Goal: Navigation & Orientation: Find specific page/section

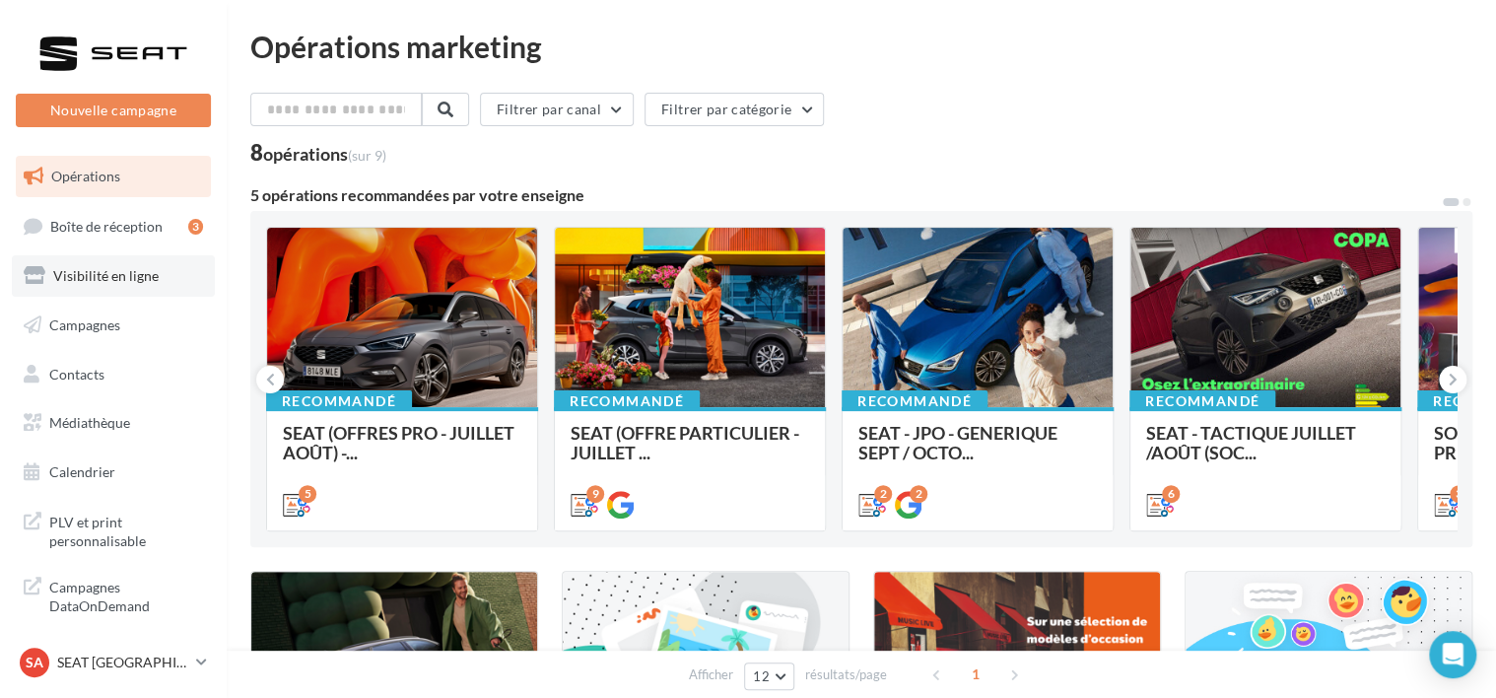
click at [124, 266] on link "Visibilité en ligne" at bounding box center [113, 275] width 203 height 41
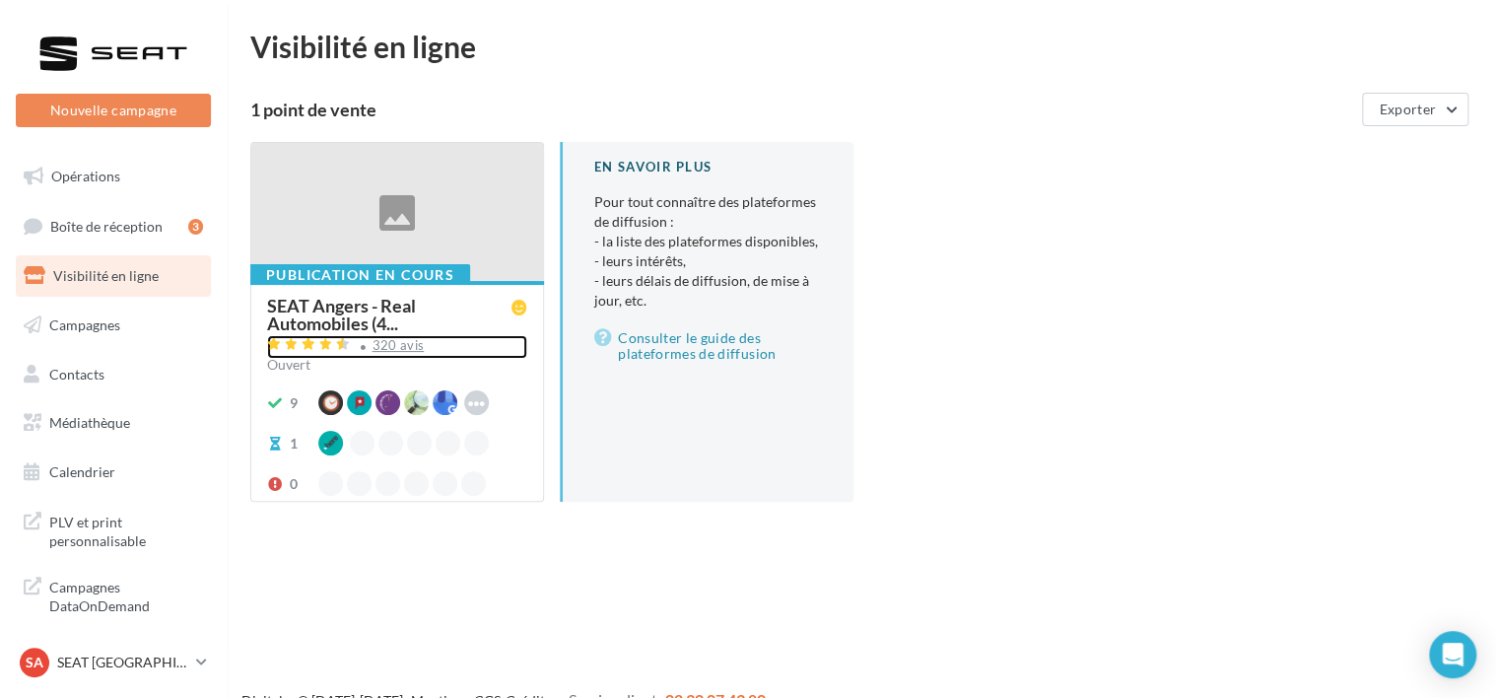
click at [379, 354] on div "320 avis" at bounding box center [397, 347] width 260 height 24
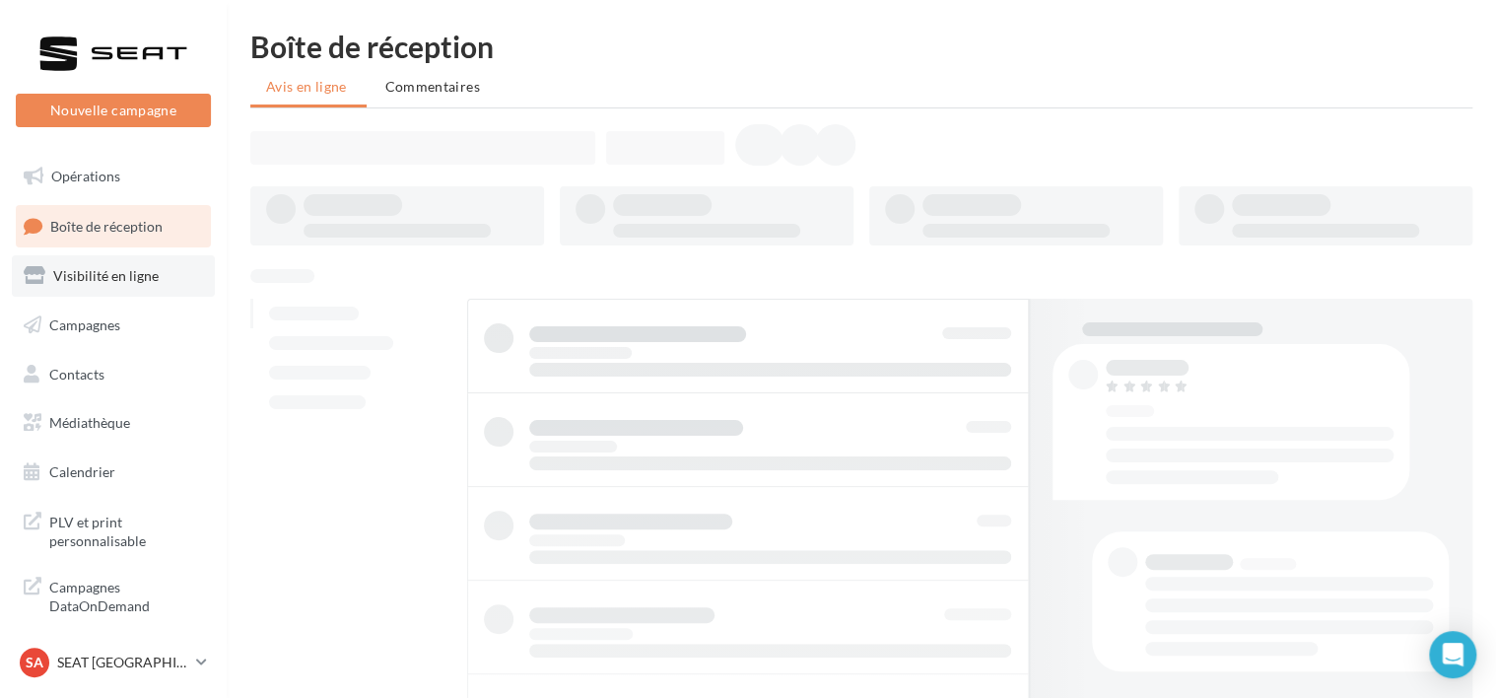
click at [127, 285] on link "Visibilité en ligne" at bounding box center [113, 275] width 203 height 41
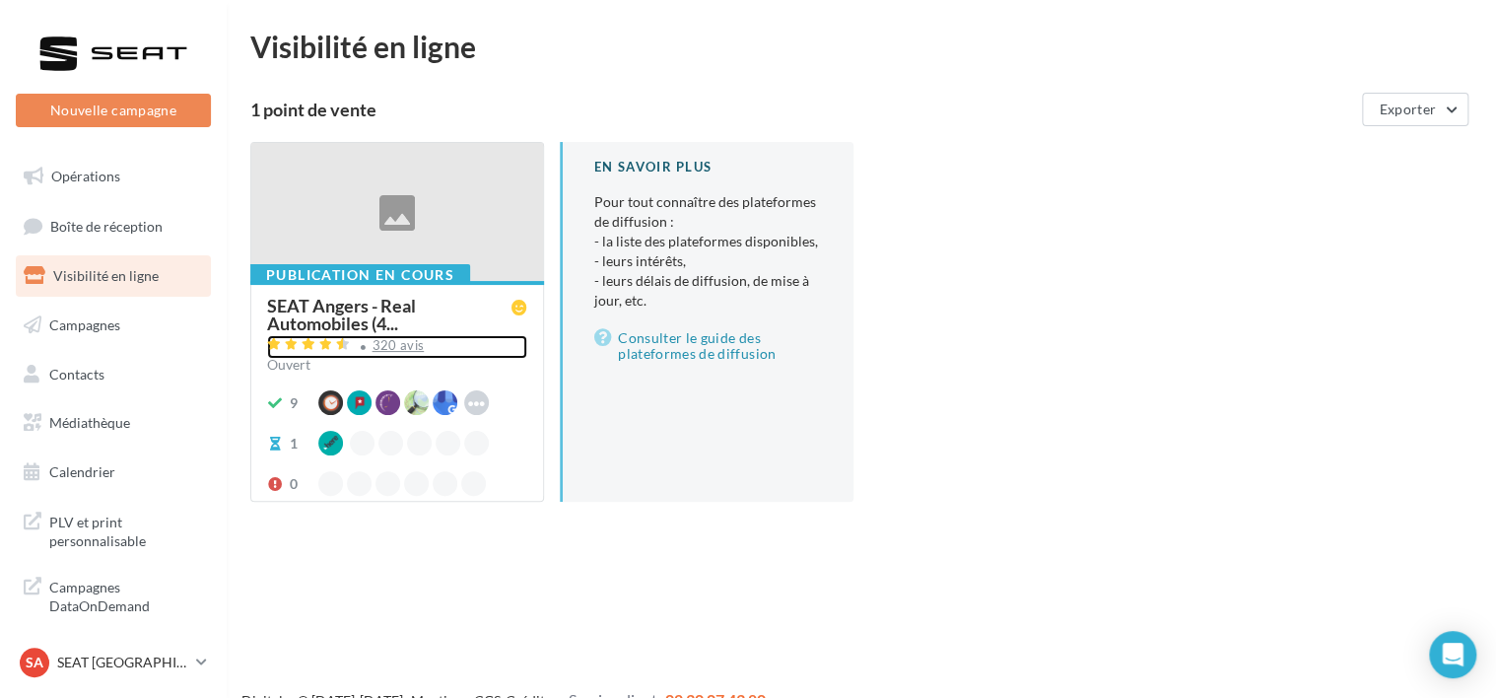
click at [398, 349] on div "320 avis" at bounding box center [399, 345] width 52 height 13
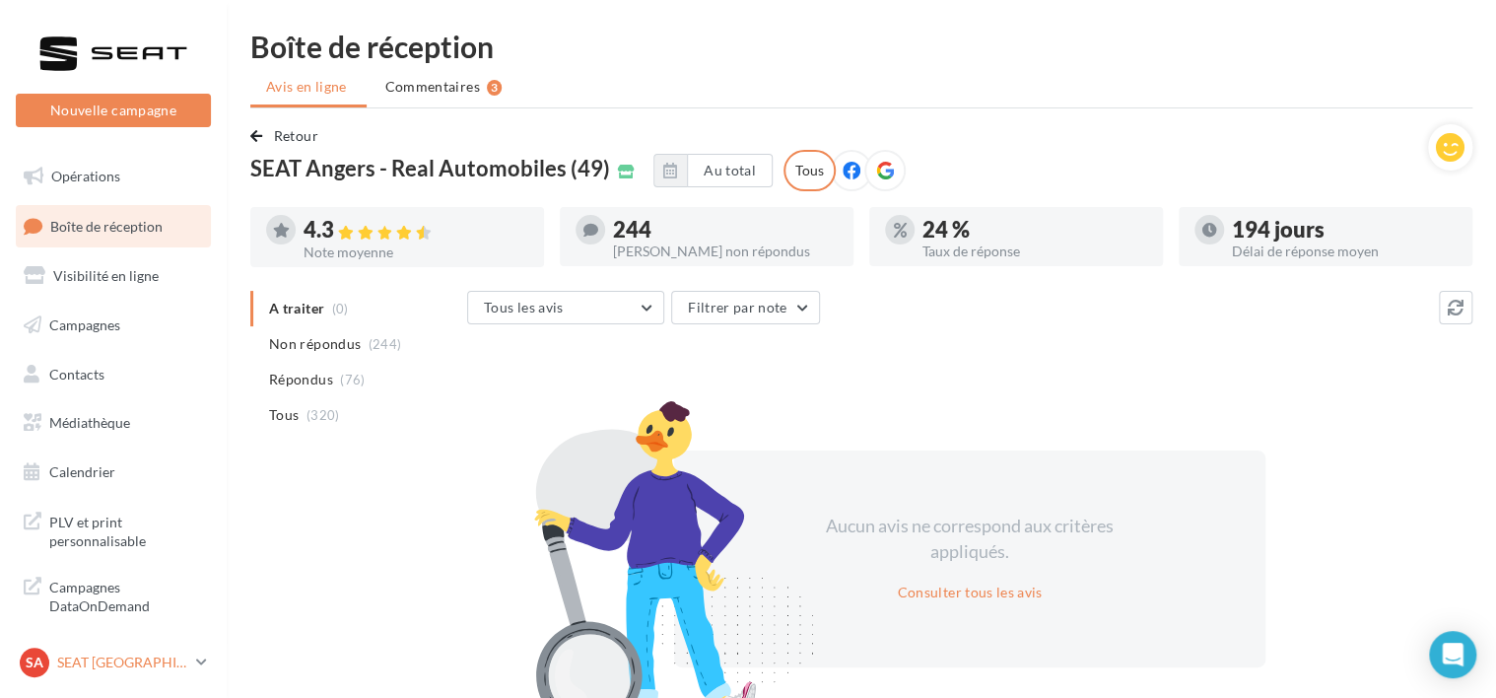
click at [118, 662] on p "SEAT [GEOGRAPHIC_DATA]" at bounding box center [122, 663] width 131 height 20
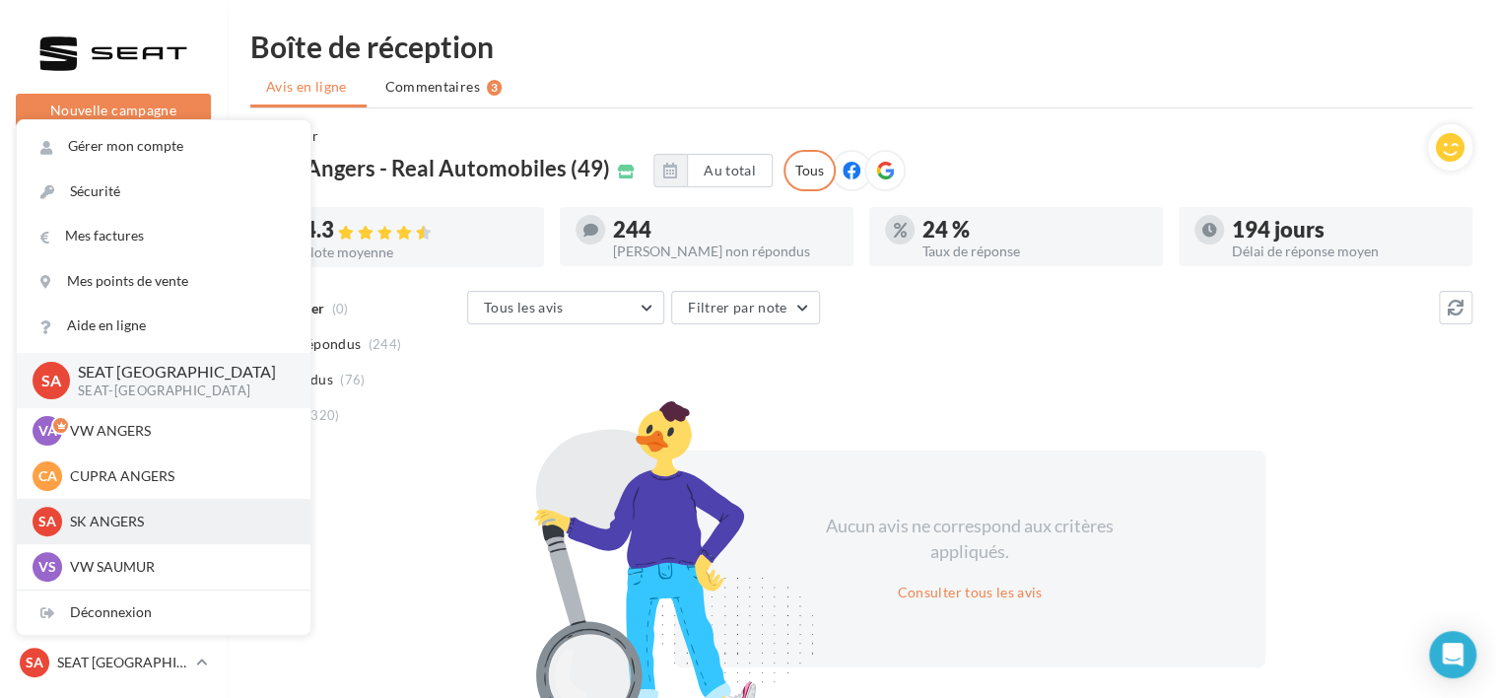
click at [165, 523] on p "SK ANGERS" at bounding box center [178, 522] width 217 height 20
